Goal: Information Seeking & Learning: Learn about a topic

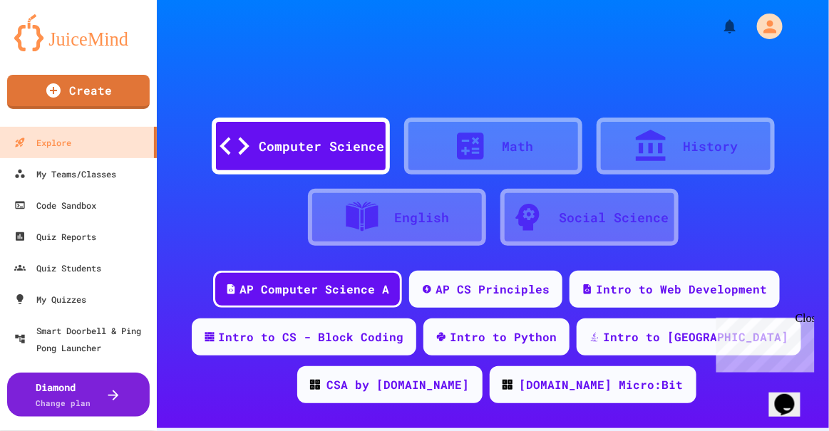
drag, startPoint x: 1516, startPoint y: 622, endPoint x: 805, endPoint y: 313, distance: 776.2
click at [805, 313] on div "Close" at bounding box center [804, 320] width 18 height 18
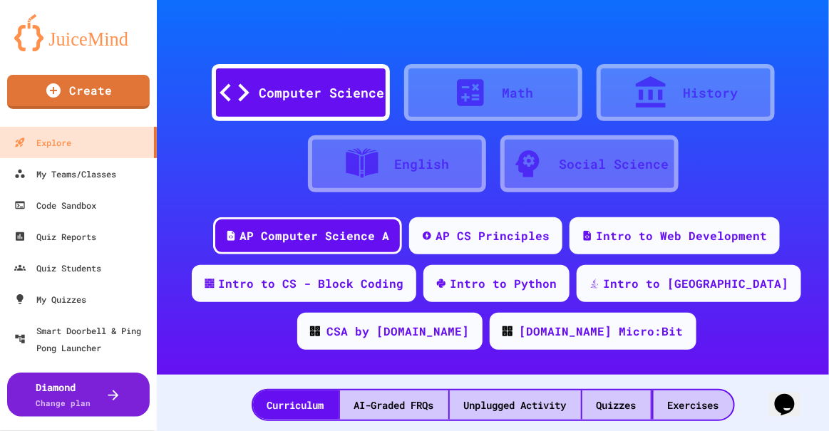
scroll to position [86, 0]
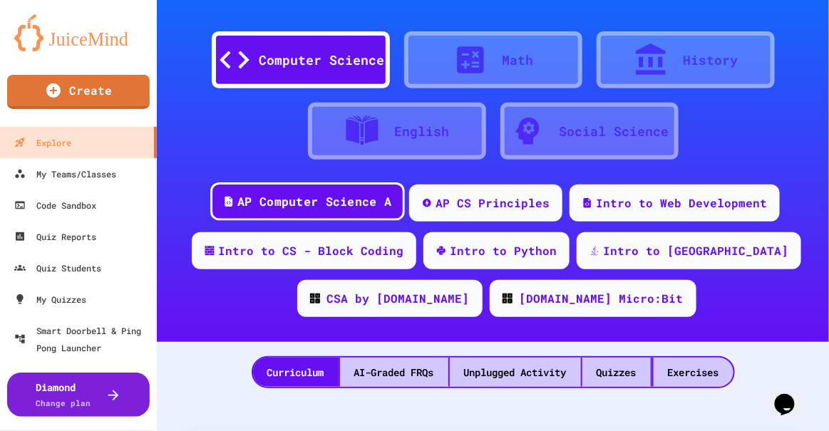
click at [367, 207] on div "AP Computer Science A" at bounding box center [314, 202] width 154 height 18
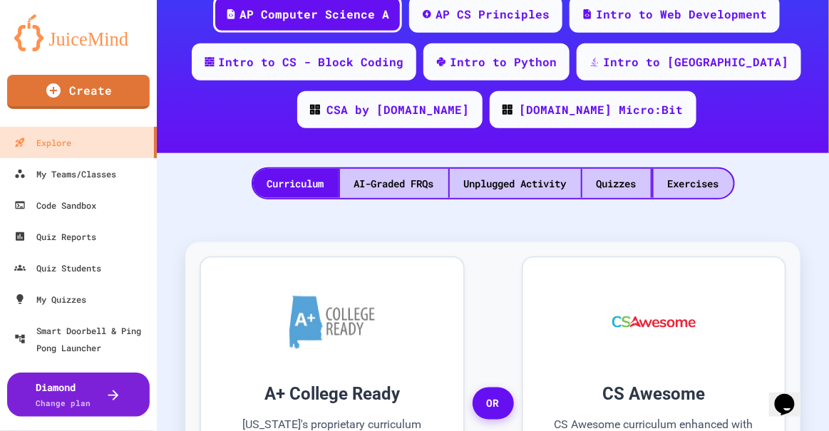
scroll to position [259, 0]
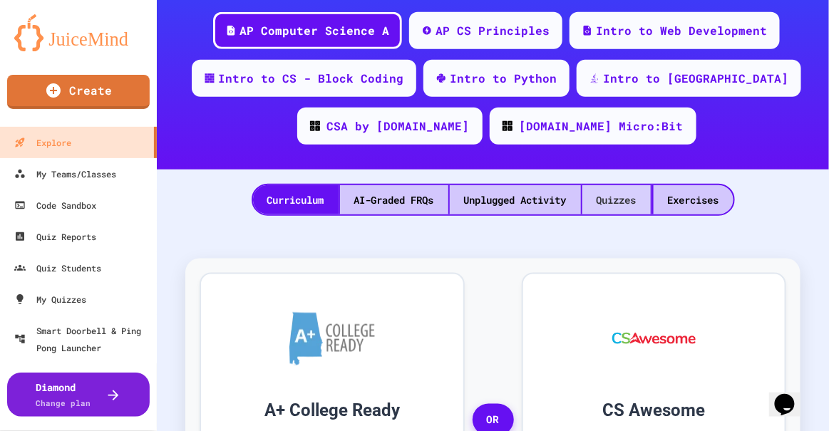
click at [605, 193] on div "Quizzes" at bounding box center [616, 199] width 68 height 29
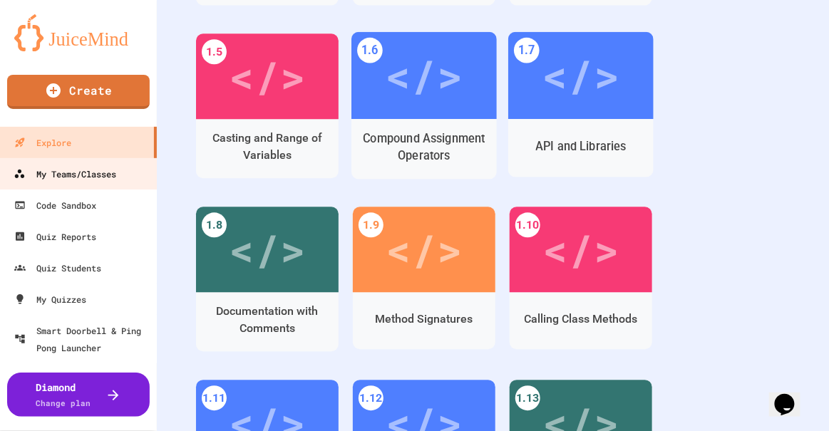
scroll to position [604, 0]
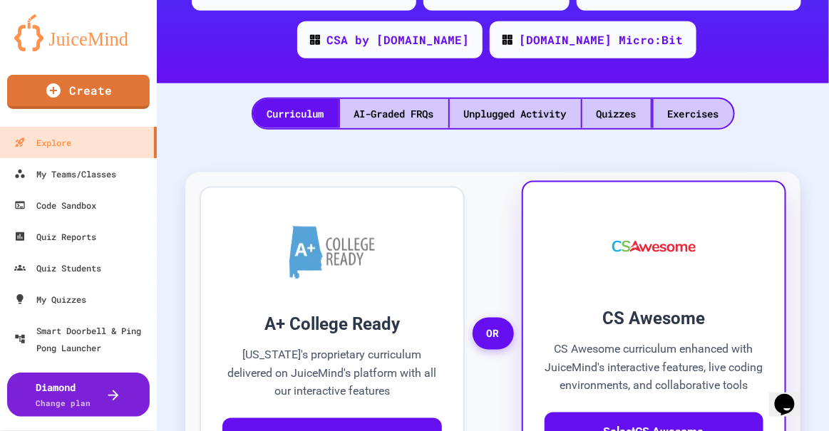
scroll to position [259, 0]
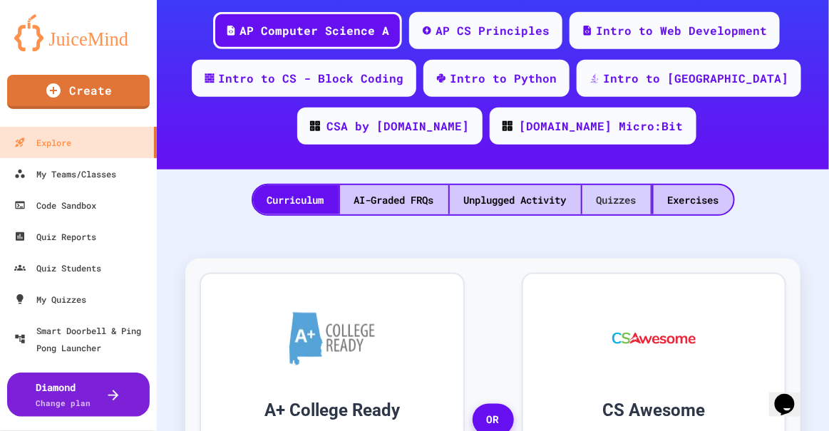
click at [624, 202] on div "Quizzes" at bounding box center [616, 199] width 68 height 29
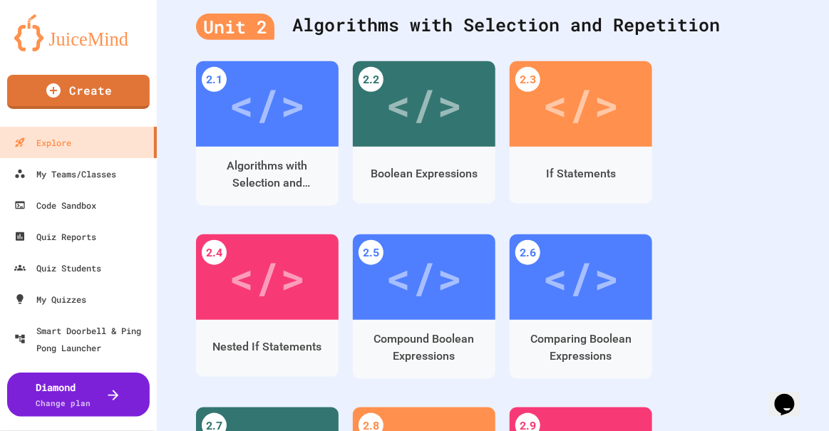
scroll to position [1468, 0]
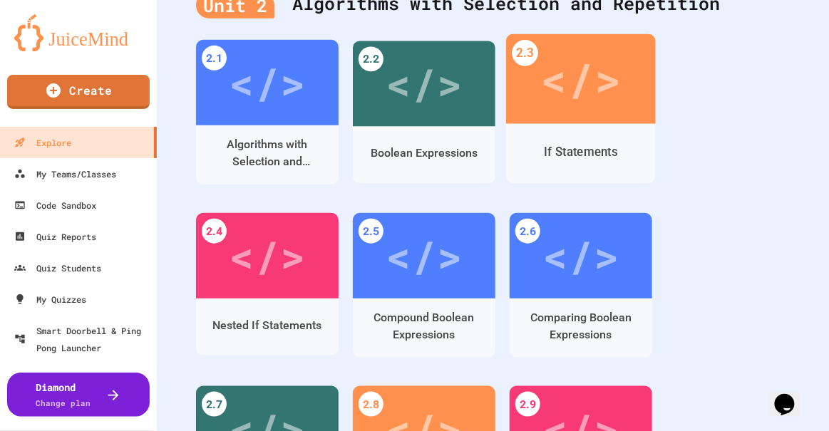
click at [584, 113] on div "</>" at bounding box center [580, 79] width 81 height 67
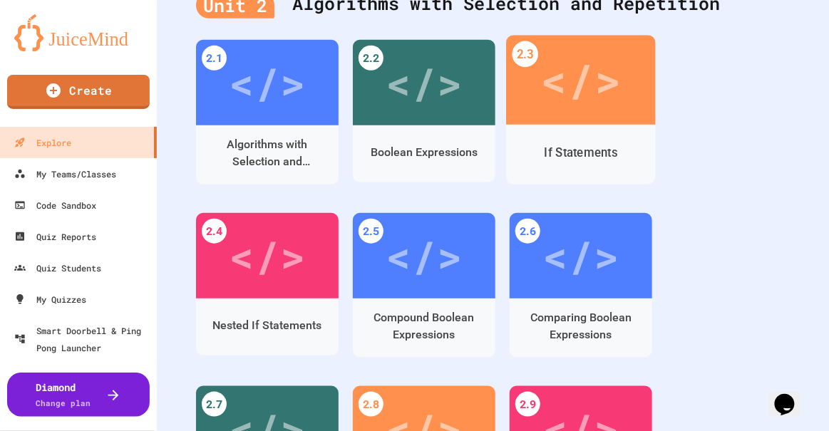
scroll to position [708, 0]
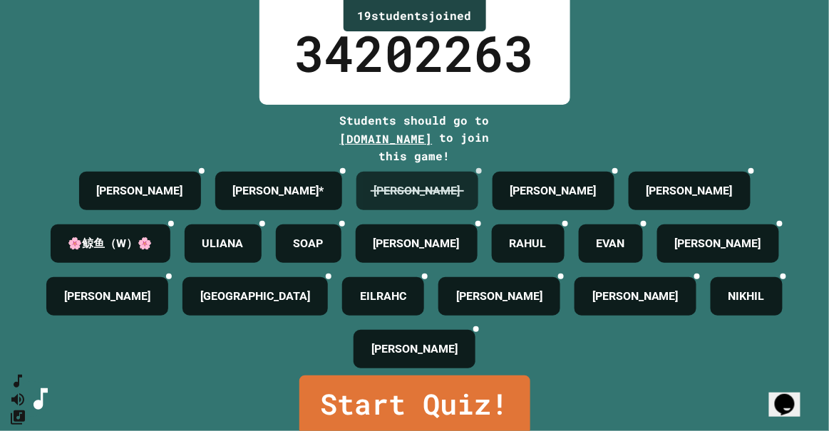
scroll to position [118, 0]
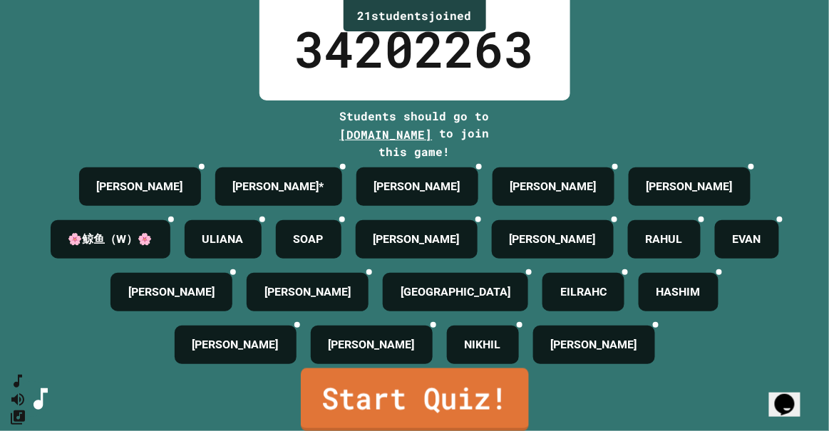
click at [446, 395] on link "Start Quiz!" at bounding box center [415, 399] width 228 height 63
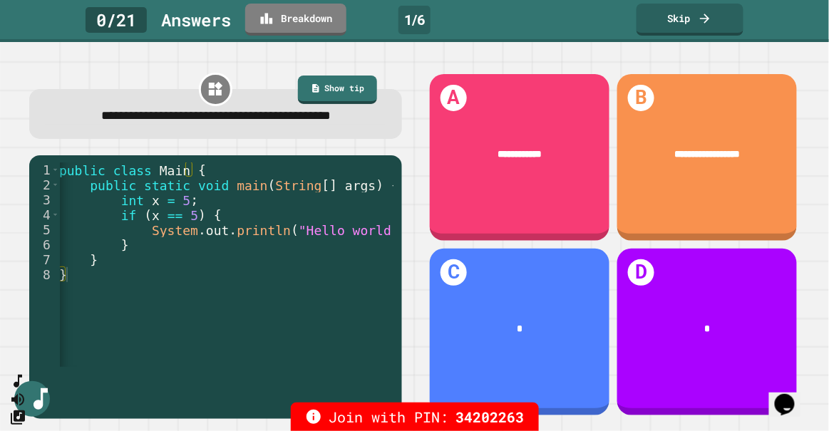
scroll to position [0, 11]
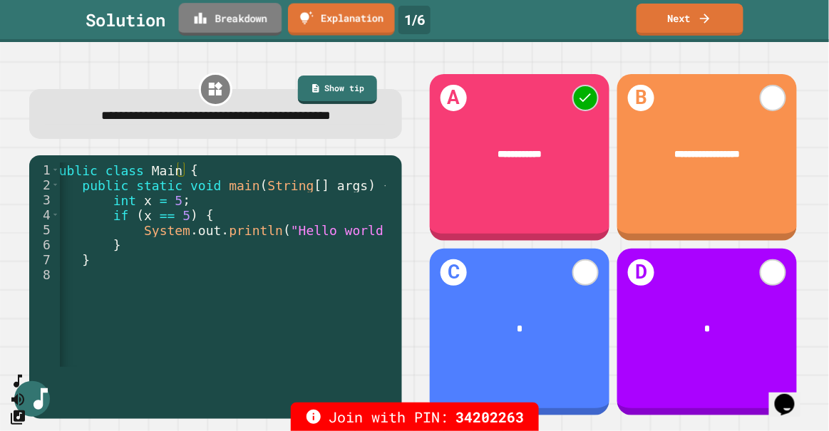
click at [221, 16] on link "Breakdown" at bounding box center [230, 19] width 103 height 33
click at [681, 19] on link "Next" at bounding box center [689, 17] width 105 height 33
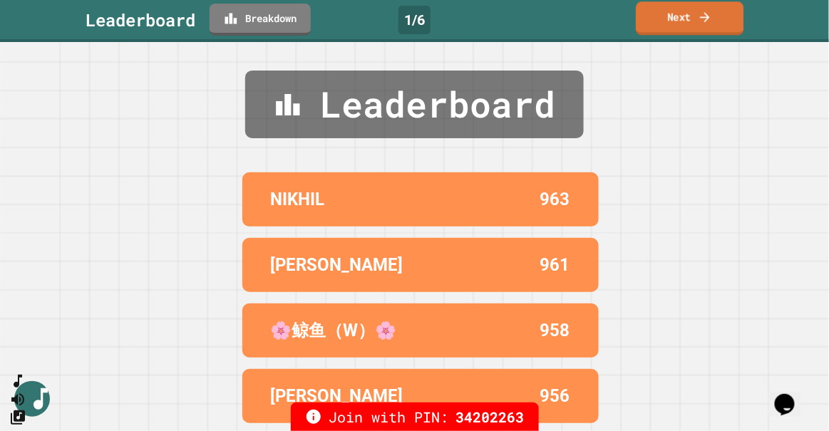
click at [691, 19] on link "Next" at bounding box center [690, 17] width 108 height 33
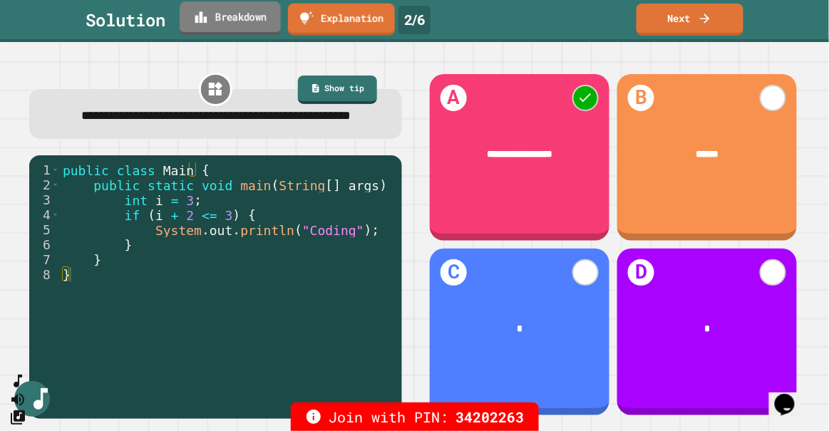
click at [244, 29] on link "Breakdown" at bounding box center [230, 17] width 101 height 33
click at [701, 29] on link "Next" at bounding box center [689, 17] width 105 height 33
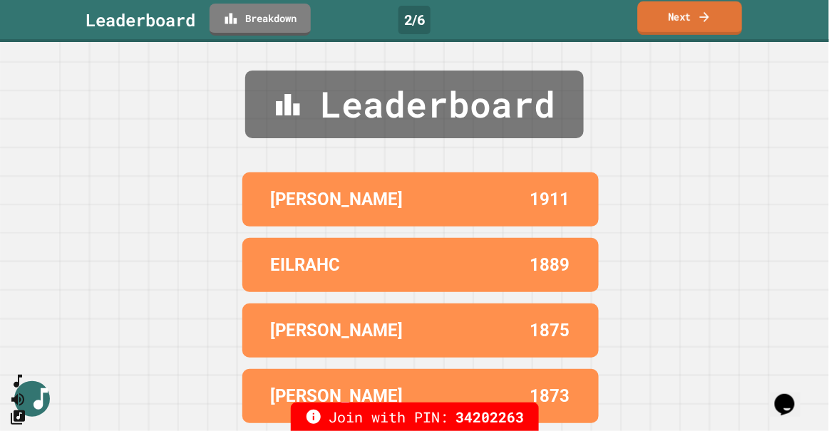
click at [701, 29] on link "Next" at bounding box center [690, 17] width 105 height 33
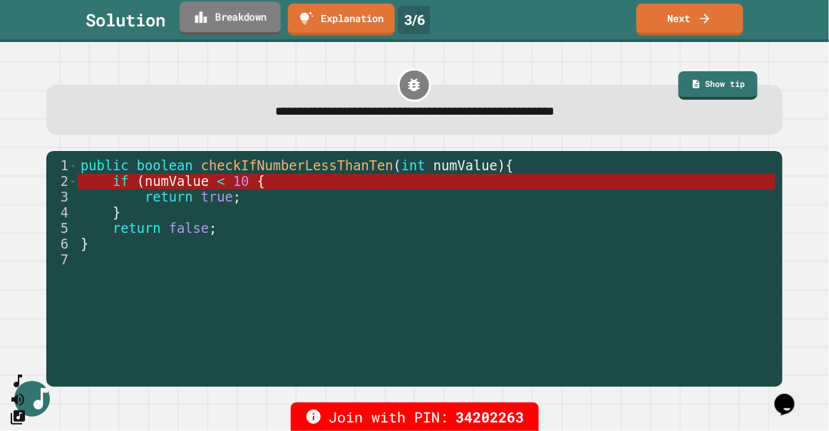
click at [261, 24] on link "Breakdown" at bounding box center [230, 17] width 101 height 33
click at [684, 25] on link "Next" at bounding box center [690, 17] width 108 height 33
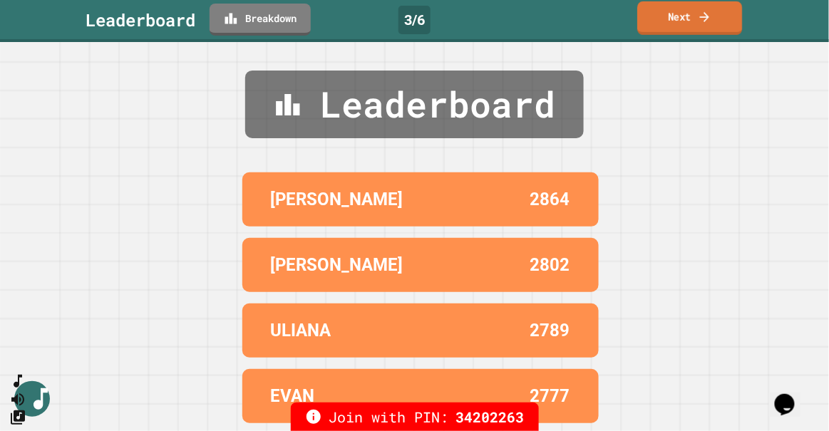
click at [684, 25] on link "Next" at bounding box center [689, 17] width 105 height 33
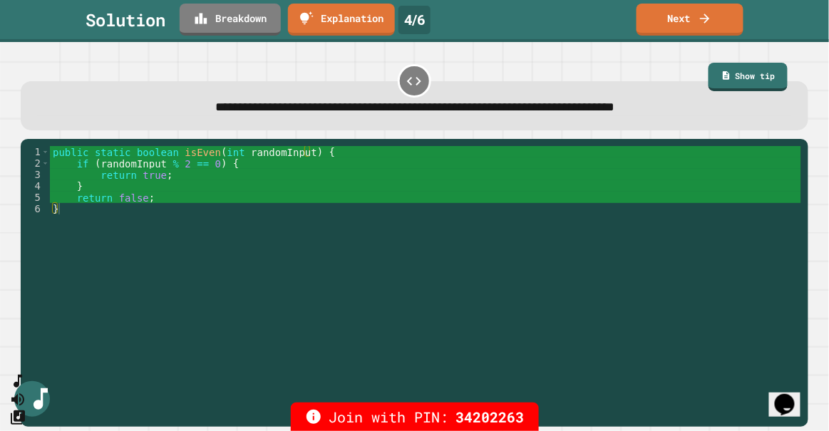
click at [414, 240] on div "public static boolean isEven ( int randomInput ) { if ( randomInput % 2 == 0 ) …" at bounding box center [425, 277] width 751 height 262
click at [150, 149] on div "public static boolean isEven ( int randomInput ) { if ( randomInput % 2 == 0 ) …" at bounding box center [425, 277] width 751 height 262
click at [156, 153] on div "public static boolean isEven ( int randomInput ) { if ( randomInput % 2 == 0 ) …" at bounding box center [425, 277] width 751 height 262
click at [296, 212] on div "public static boolean isEven ( int randomInput ) { if ( randomInput % 2 == 0 ) …" at bounding box center [425, 277] width 751 height 262
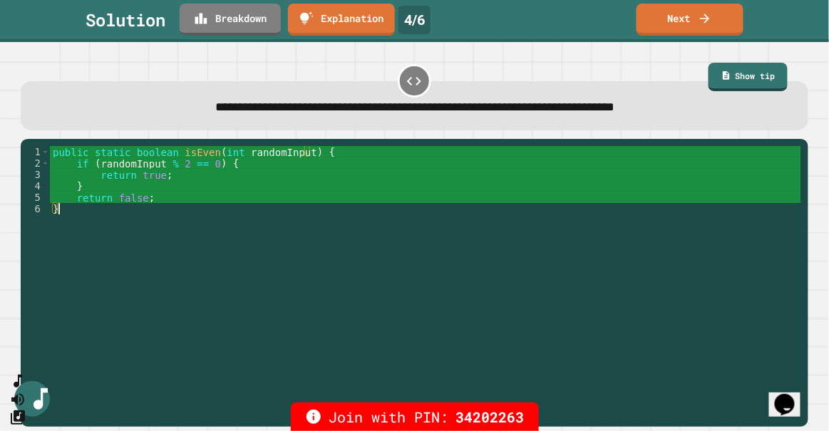
click at [229, 165] on div "public static boolean isEven ( int randomInput ) { if ( randomInput % 2 == 0 ) …" at bounding box center [425, 277] width 751 height 262
click at [182, 239] on div "public static boolean isEven ( int randomInput ) { if ( randomInput % 2 == 0 ) …" at bounding box center [425, 277] width 751 height 262
click at [681, 26] on link "Next" at bounding box center [689, 17] width 105 height 33
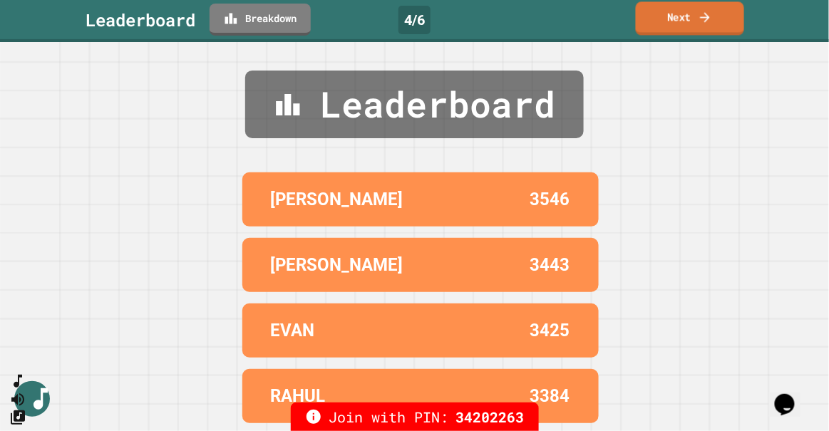
click at [673, 24] on link "Next" at bounding box center [690, 17] width 108 height 33
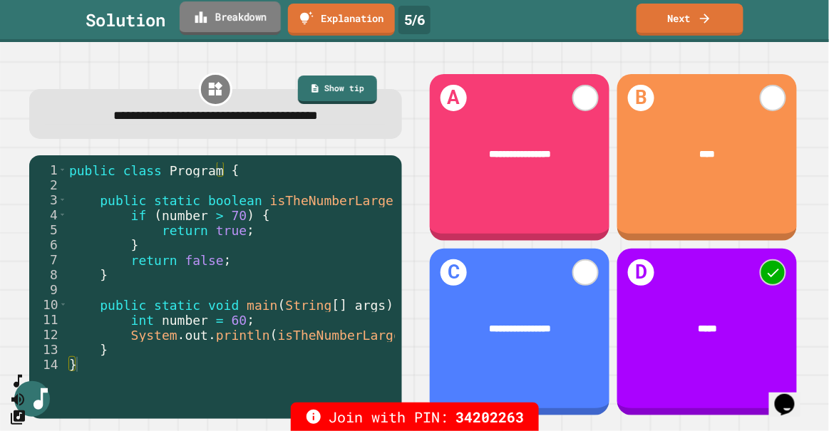
click at [217, 24] on link "Breakdown" at bounding box center [230, 17] width 101 height 33
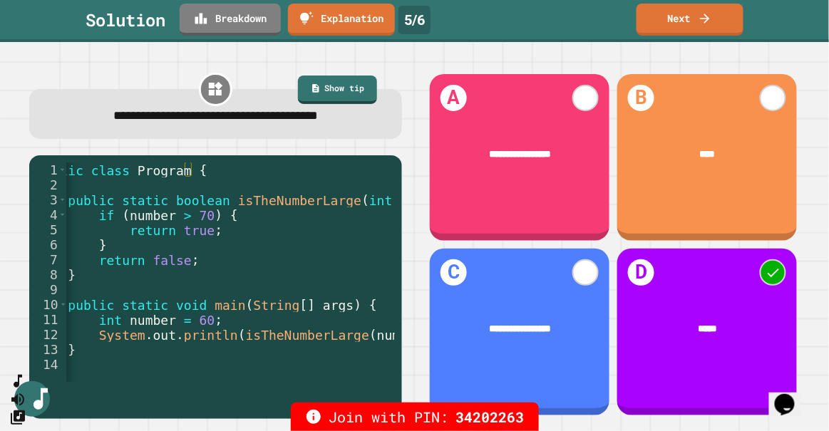
scroll to position [0, 32]
click at [235, 25] on link "Breakdown" at bounding box center [230, 17] width 94 height 33
click at [700, 24] on link "Next" at bounding box center [690, 17] width 98 height 33
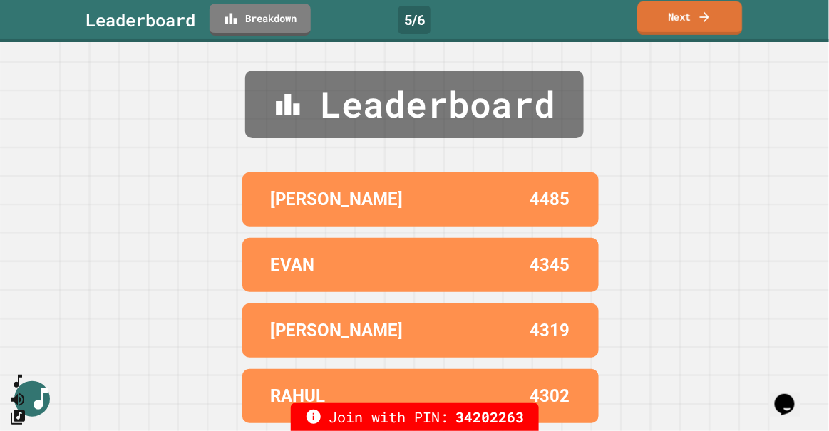
click at [700, 24] on icon at bounding box center [705, 16] width 14 height 15
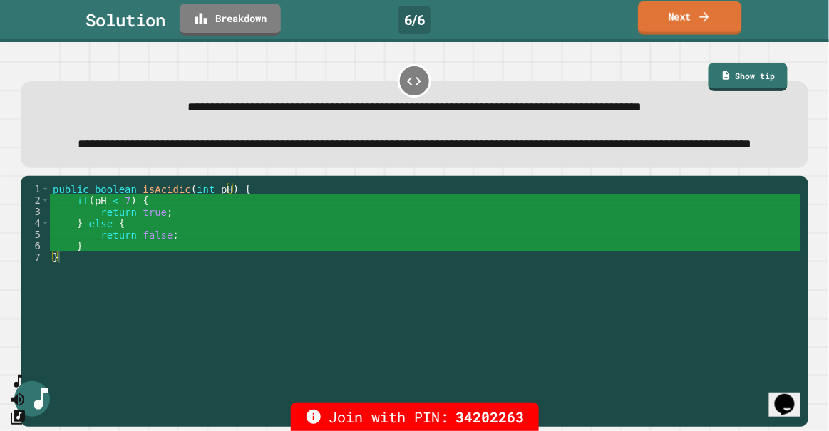
click at [703, 19] on icon at bounding box center [705, 16] width 14 height 15
click at [678, 42] on div "**********" at bounding box center [414, 236] width 829 height 389
click at [688, 14] on div "Next" at bounding box center [690, 19] width 50 height 16
click at [687, 14] on div "Next" at bounding box center [690, 19] width 50 height 16
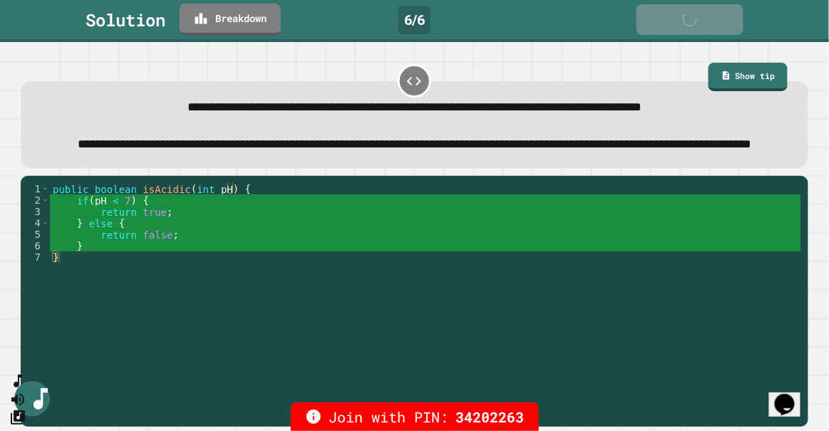
click at [661, 24] on link "Next" at bounding box center [689, 19] width 107 height 30
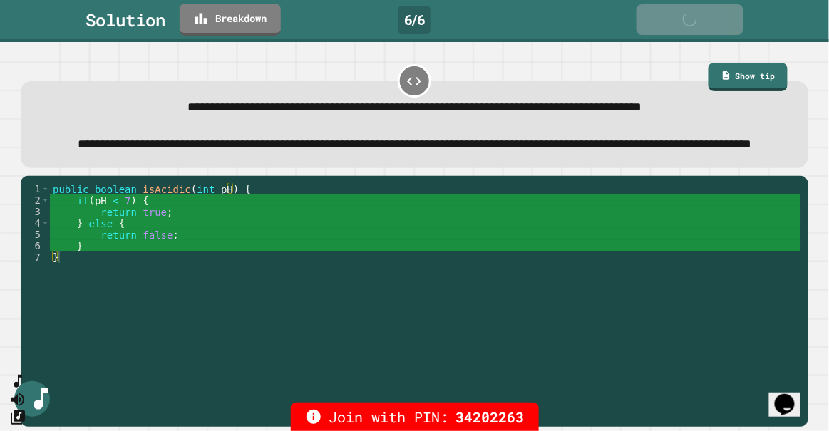
click at [661, 24] on link "Next" at bounding box center [689, 19] width 107 height 30
